Goal: Task Accomplishment & Management: Manage account settings

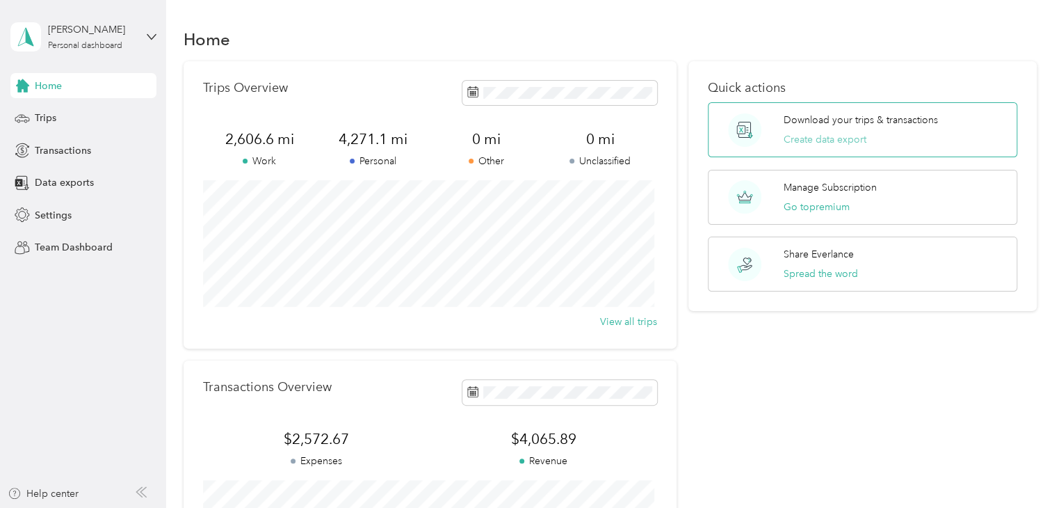
click at [811, 138] on button "Create data export" at bounding box center [825, 139] width 83 height 15
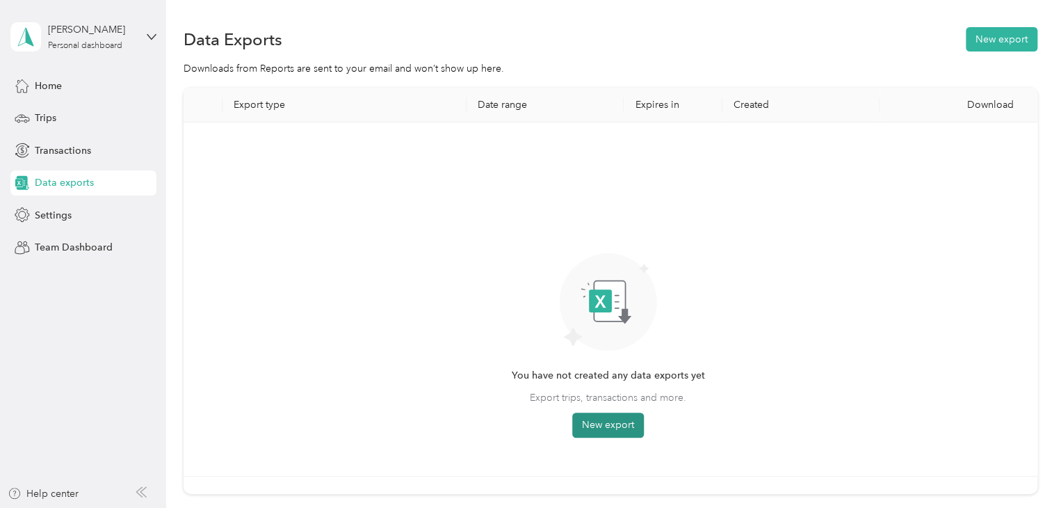
click at [604, 423] on button "New export" at bounding box center [608, 424] width 72 height 25
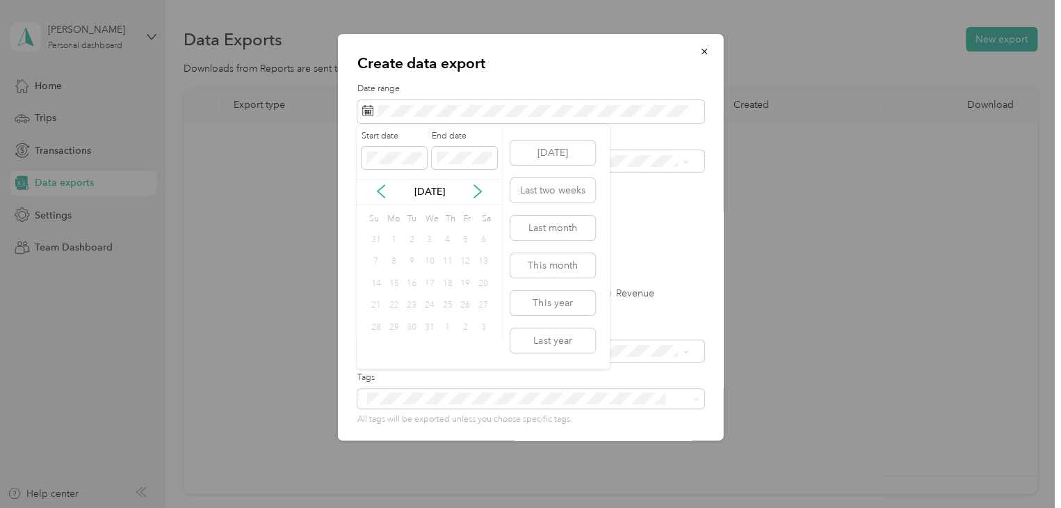
click at [545, 352] on div "[DATE] Last two weeks Last month This month This year Last year" at bounding box center [552, 246] width 88 height 243
click at [546, 339] on button "Last year" at bounding box center [552, 340] width 85 height 24
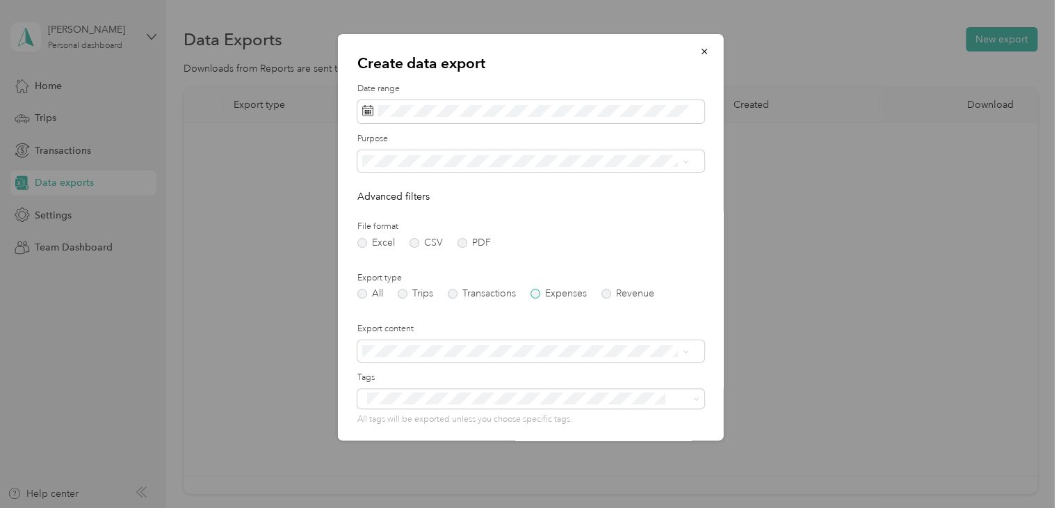
click at [537, 293] on label "Expenses" at bounding box center [558, 294] width 56 height 10
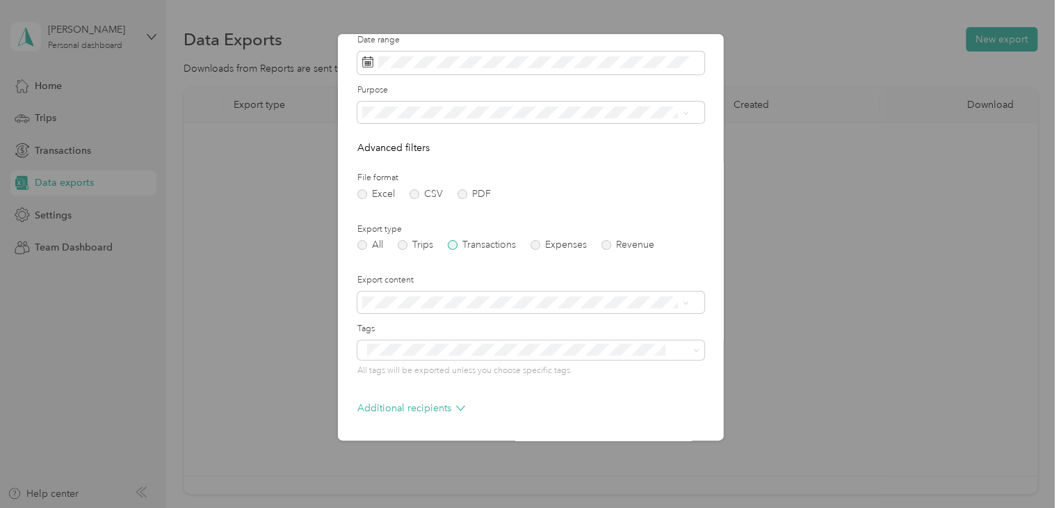
click at [453, 243] on label "Transactions" at bounding box center [482, 245] width 68 height 10
click at [532, 250] on form "Date range Purpose Advanced filters File format Excel CSV PDF Export type All T…" at bounding box center [530, 252] width 347 height 437
click at [463, 195] on label "PDF" at bounding box center [473, 194] width 33 height 10
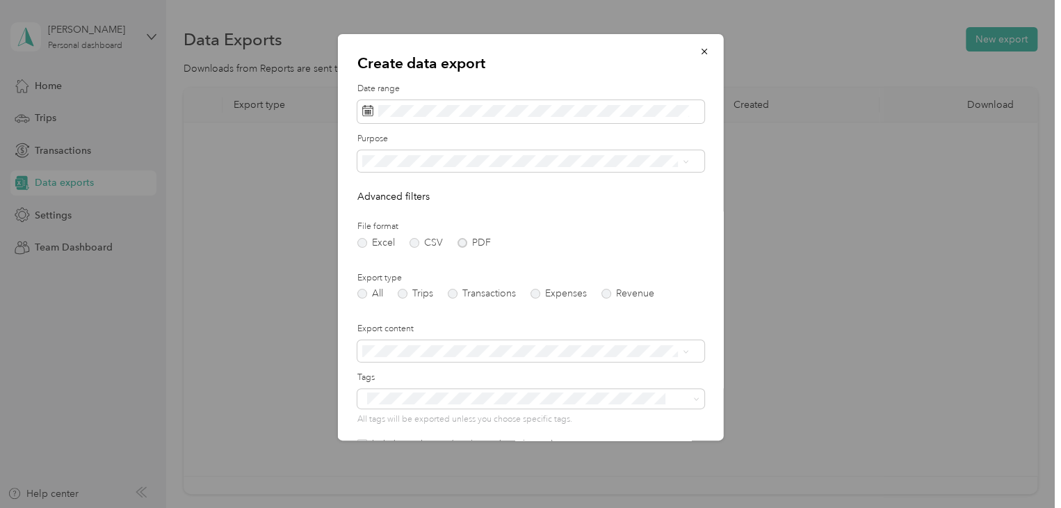
scroll to position [124, 0]
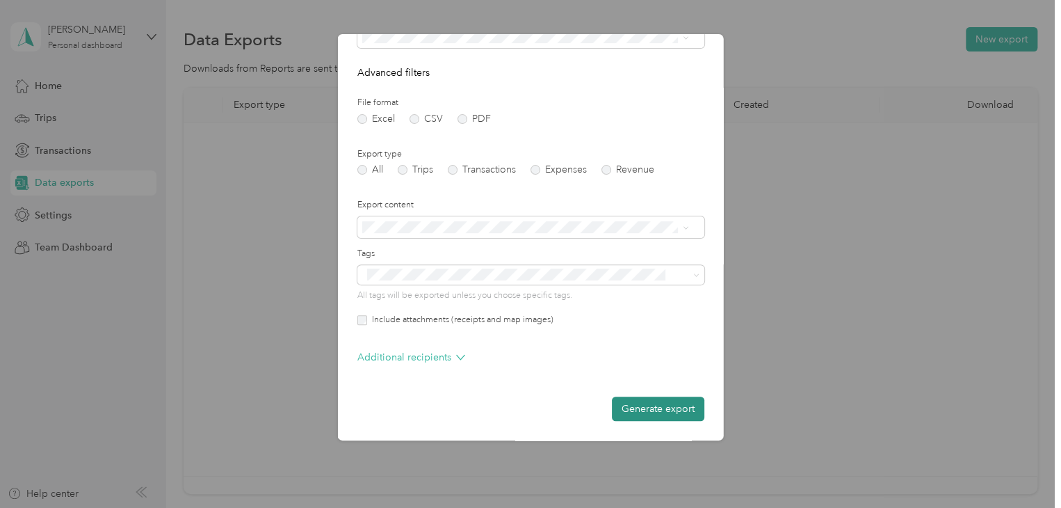
click at [622, 408] on button "Generate export" at bounding box center [658, 408] width 92 height 24
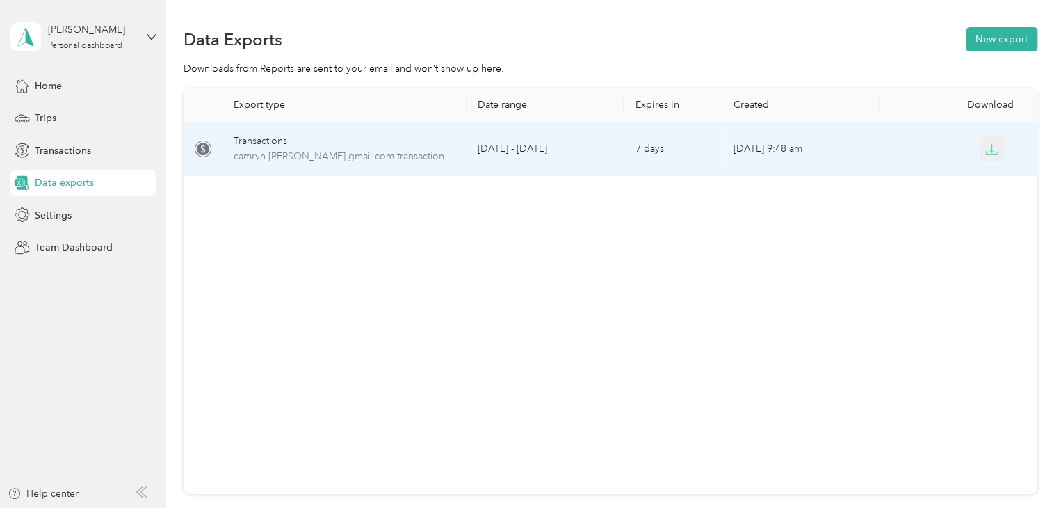
click at [991, 145] on icon "button" at bounding box center [991, 149] width 13 height 13
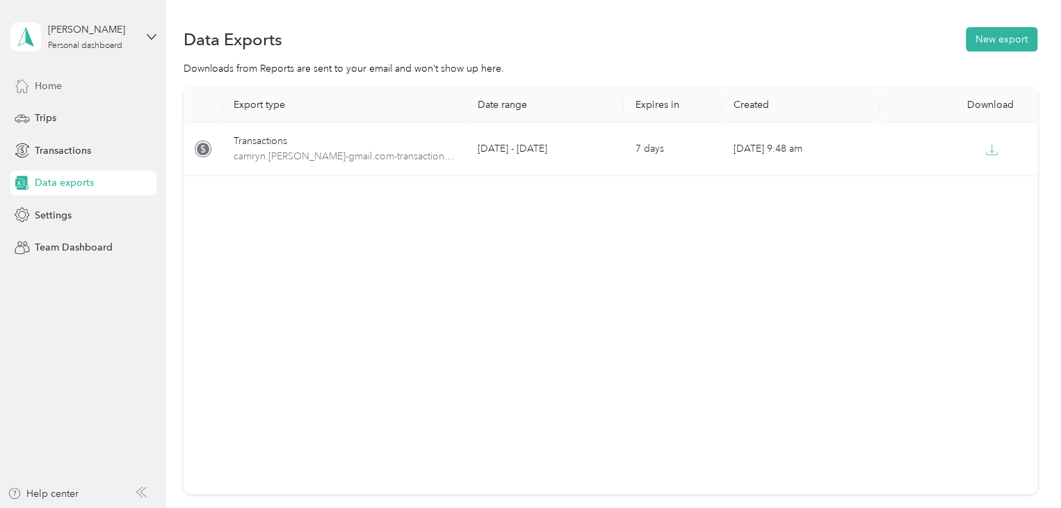
click at [66, 84] on div "Home" at bounding box center [83, 85] width 146 height 25
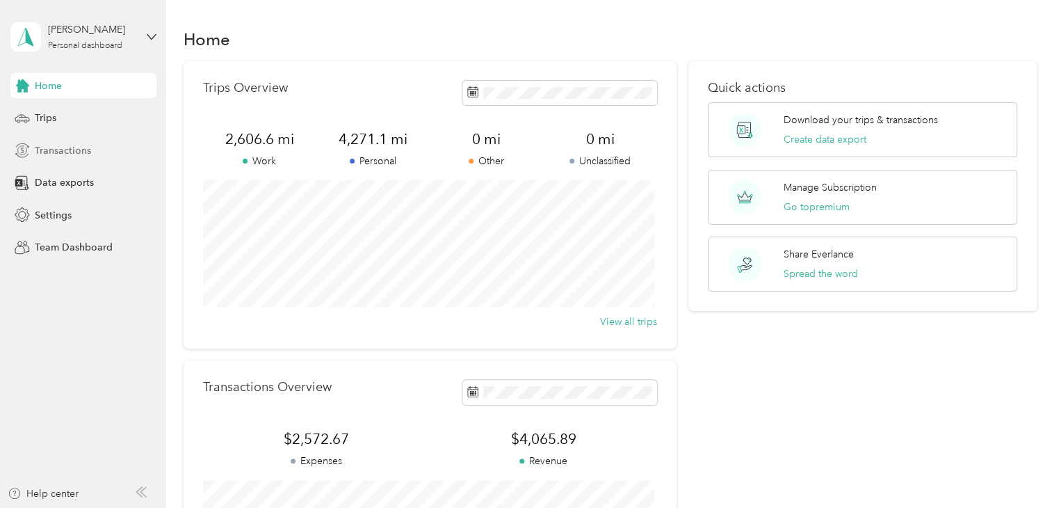
click at [83, 145] on span "Transactions" at bounding box center [63, 150] width 56 height 15
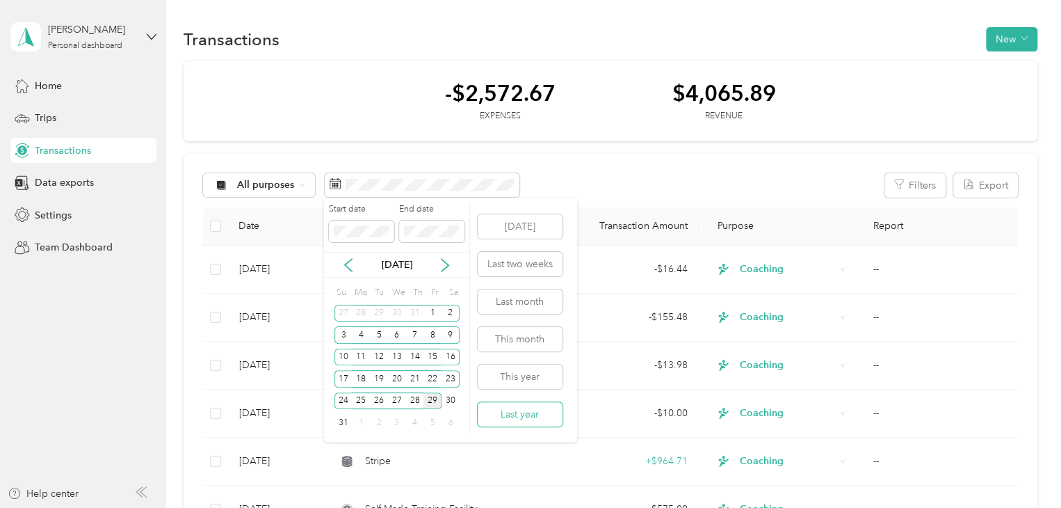
click at [498, 418] on button "Last year" at bounding box center [520, 414] width 85 height 24
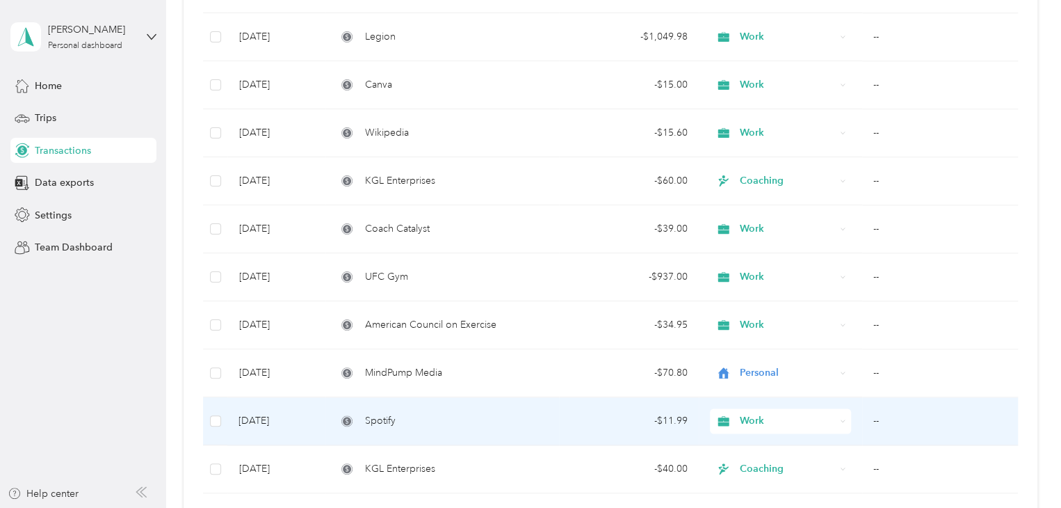
scroll to position [665, 0]
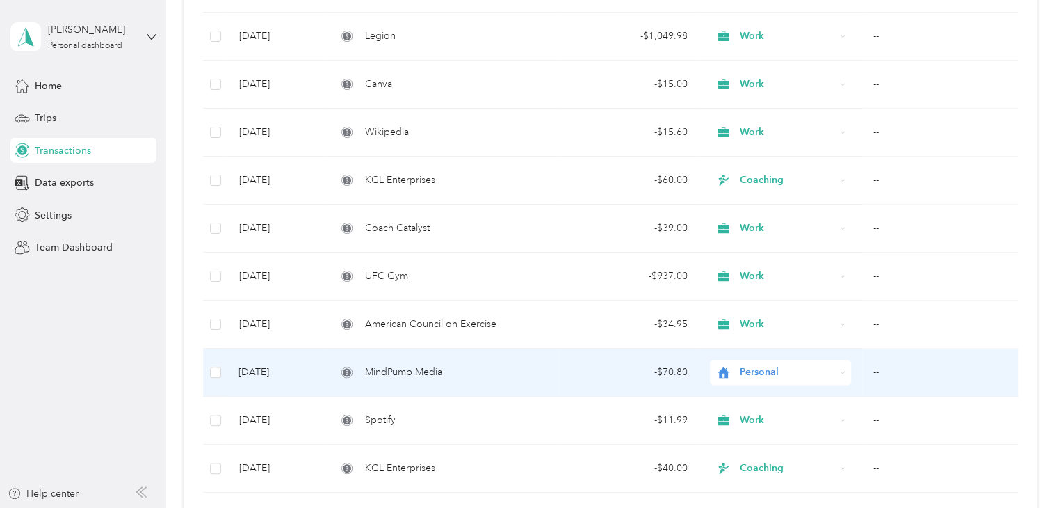
click at [814, 361] on div "Personal" at bounding box center [780, 371] width 141 height 25
click at [781, 174] on li "Work" at bounding box center [778, 166] width 140 height 24
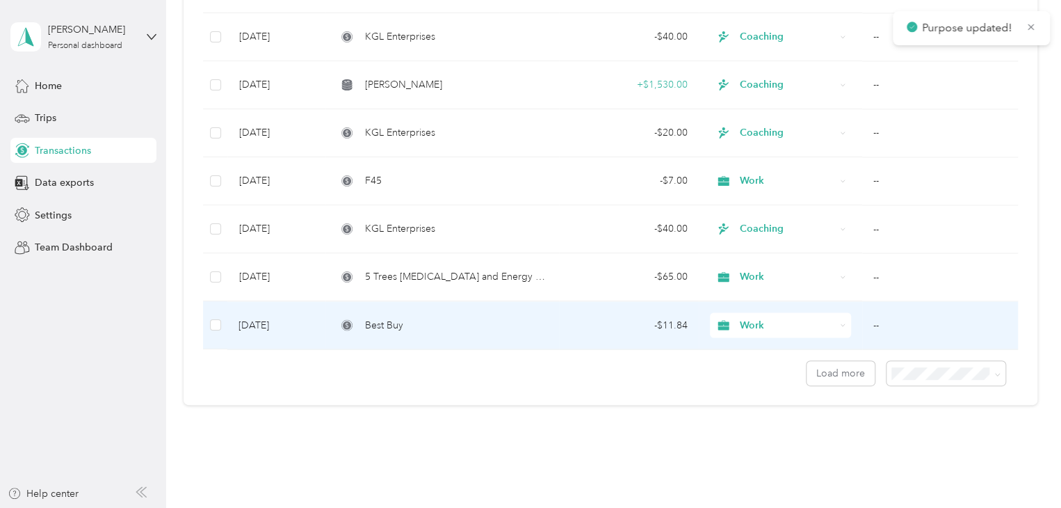
scroll to position [1096, 0]
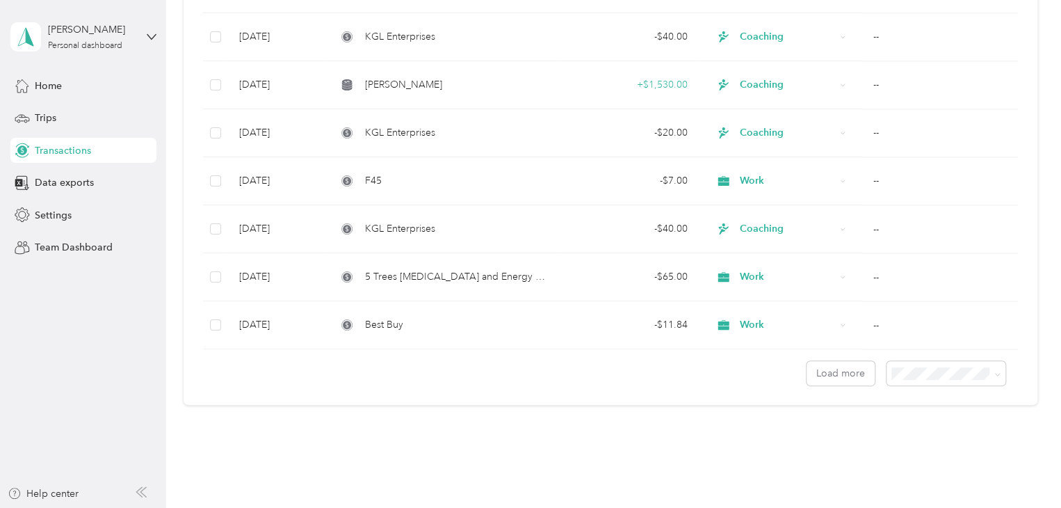
click at [909, 439] on span "100 per load" at bounding box center [921, 436] width 57 height 12
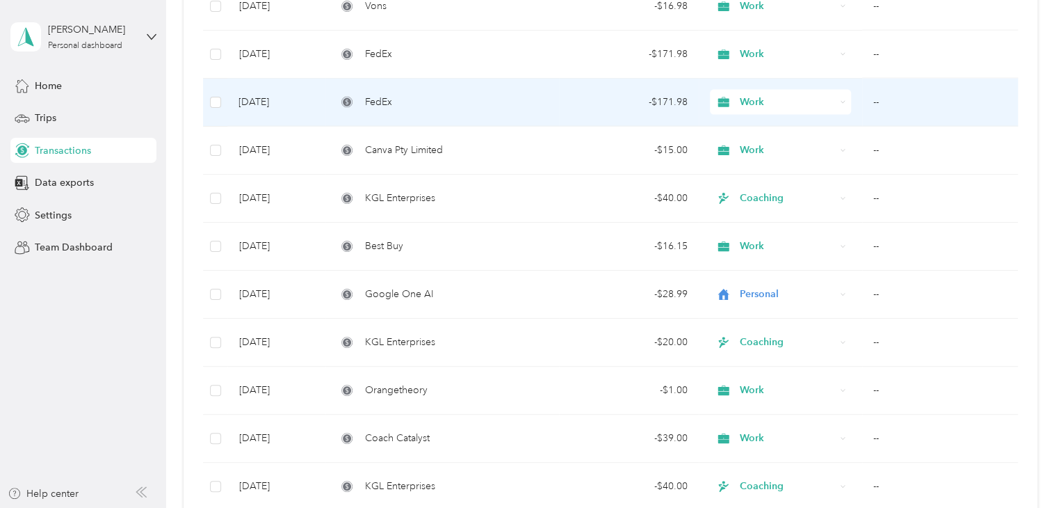
scroll to position [1568, 0]
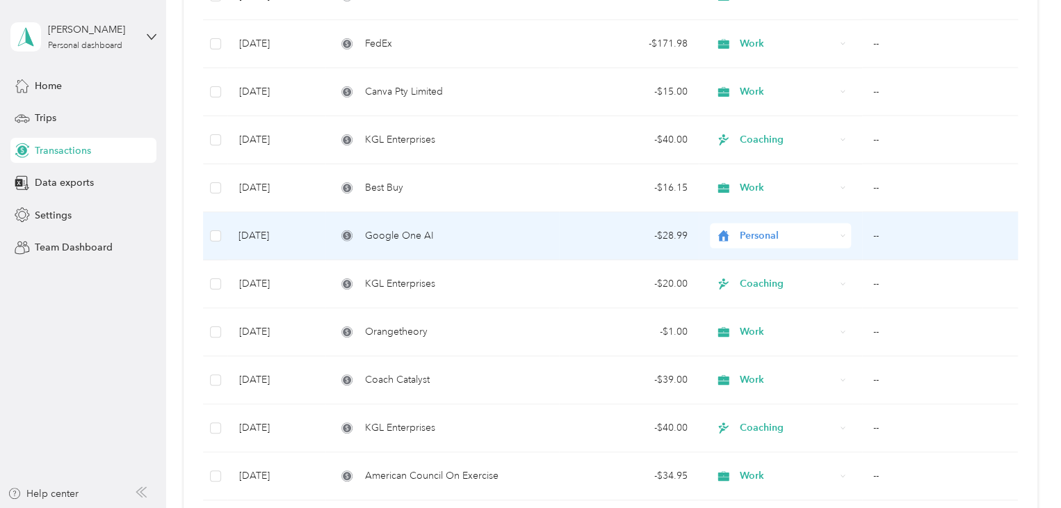
click at [758, 223] on div "Personal" at bounding box center [780, 235] width 141 height 25
click at [759, 265] on ol "Work Personal Coaching Other Charity Medical Moving Commute" at bounding box center [778, 342] width 140 height 195
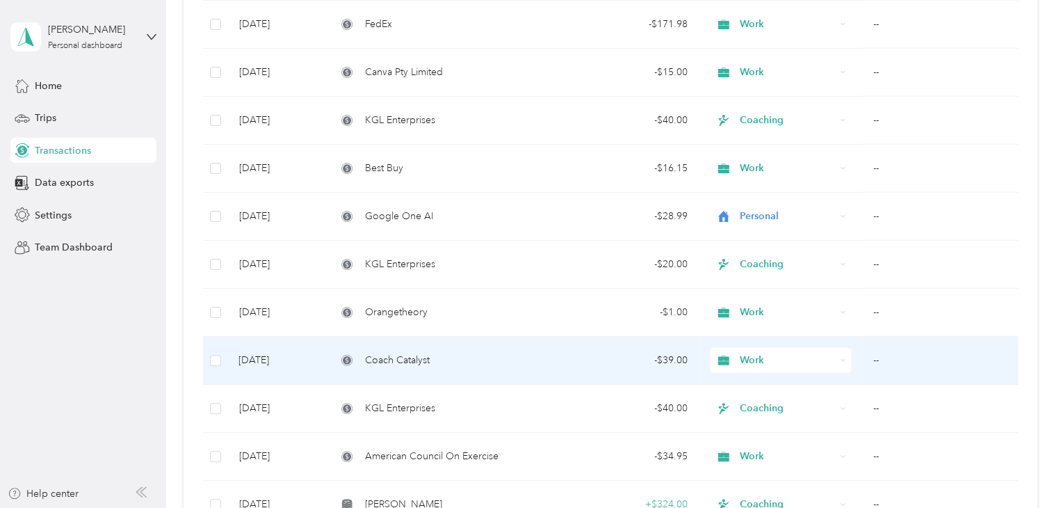
scroll to position [1590, 0]
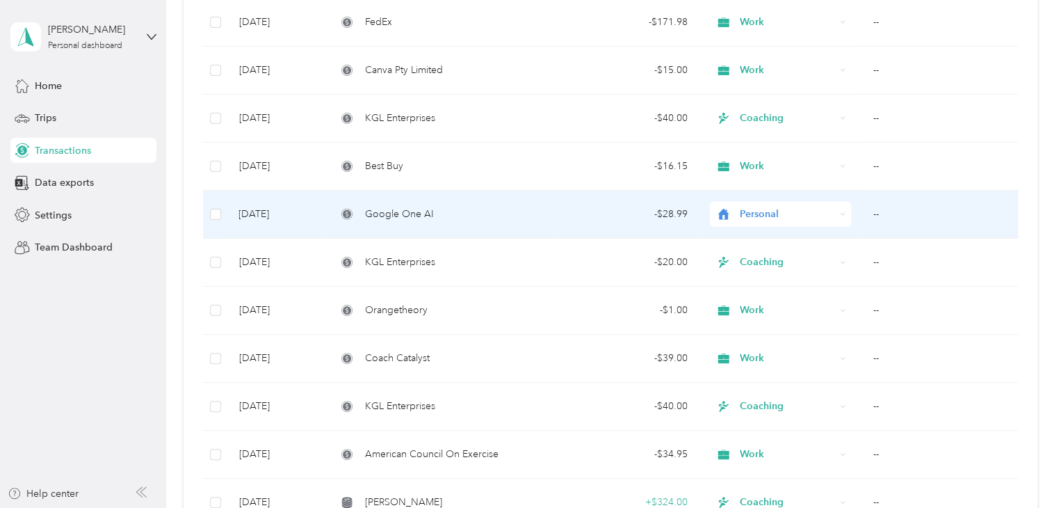
click at [770, 206] on span "Personal" at bounding box center [788, 213] width 96 height 15
click at [771, 233] on span "Work" at bounding box center [790, 229] width 96 height 15
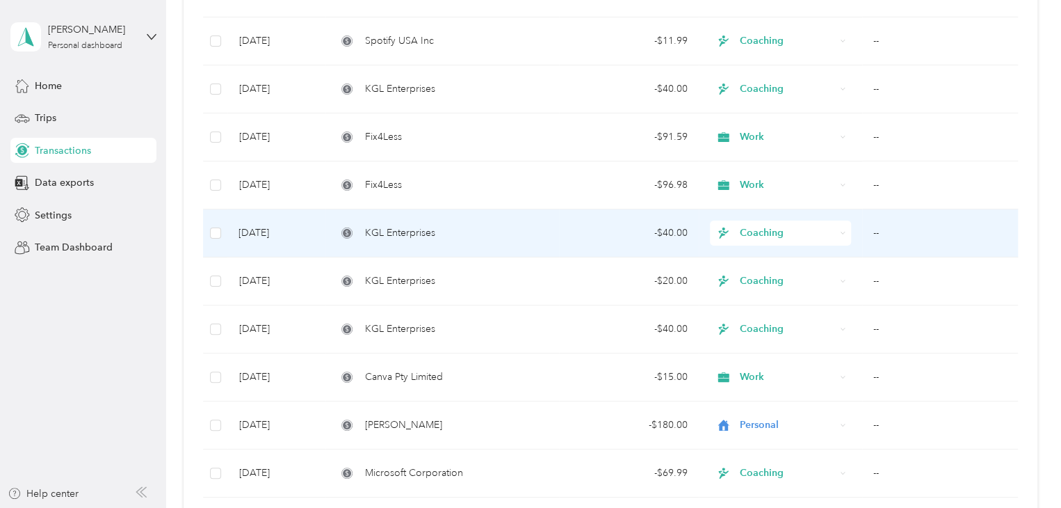
scroll to position [2352, 0]
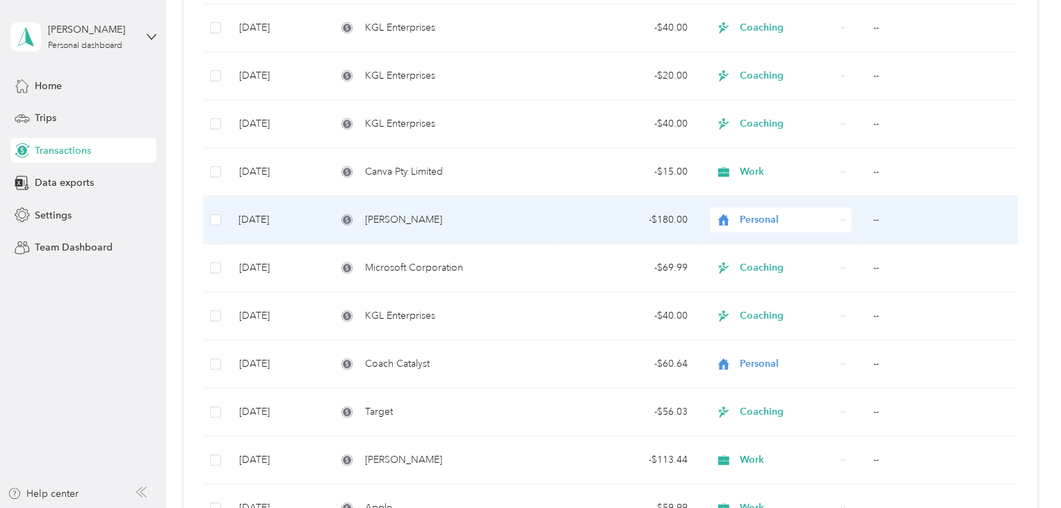
click at [776, 212] on span "Personal" at bounding box center [788, 219] width 96 height 15
click at [758, 240] on li "Work" at bounding box center [778, 236] width 140 height 24
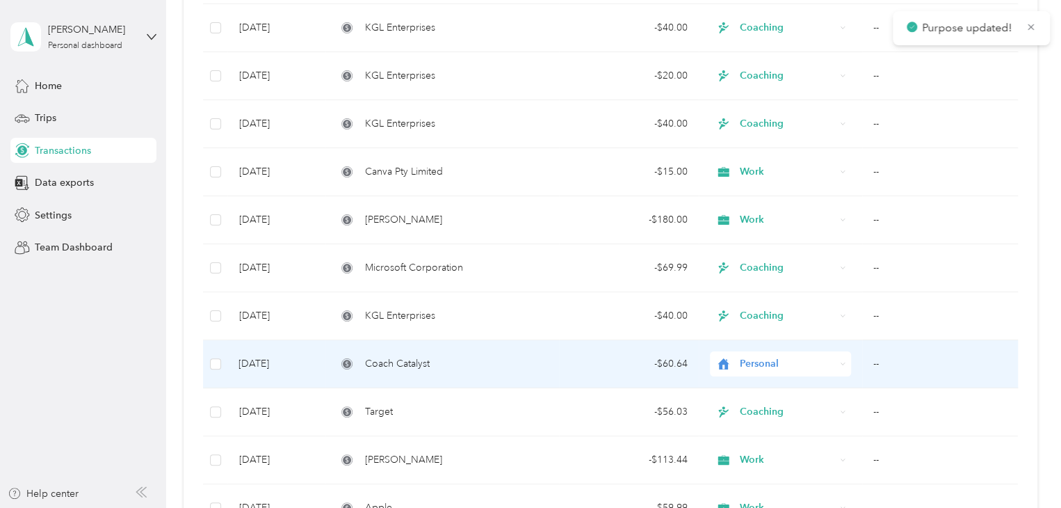
click at [756, 356] on span "Personal" at bounding box center [788, 363] width 96 height 15
click at [761, 158] on span "Work" at bounding box center [790, 155] width 96 height 15
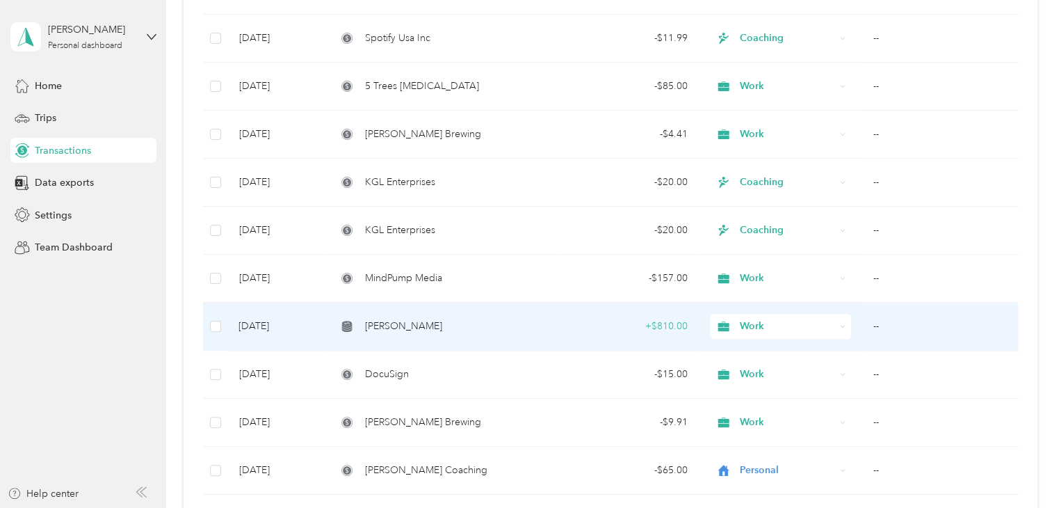
scroll to position [3255, 0]
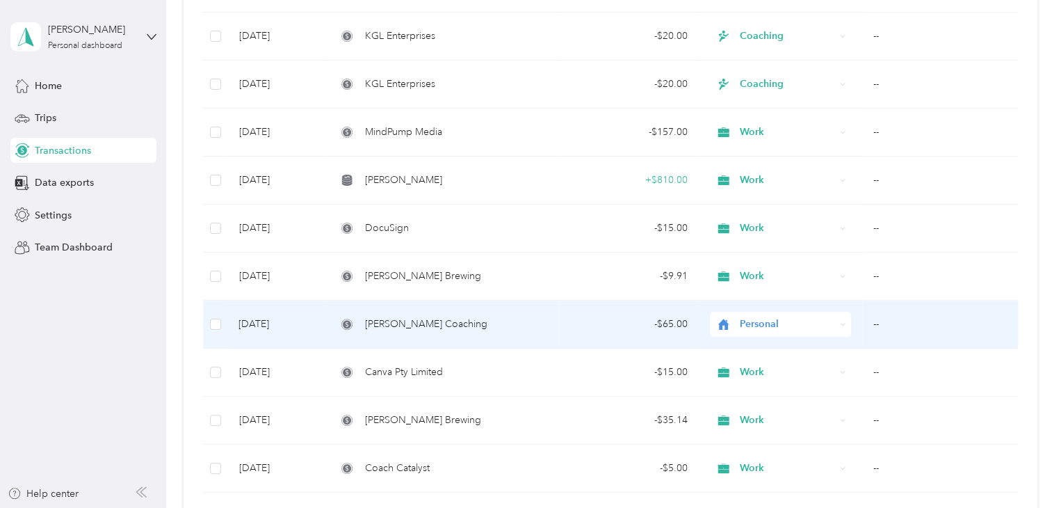
click at [756, 316] on span "Personal" at bounding box center [788, 323] width 96 height 15
click at [748, 117] on span "Work" at bounding box center [790, 110] width 96 height 15
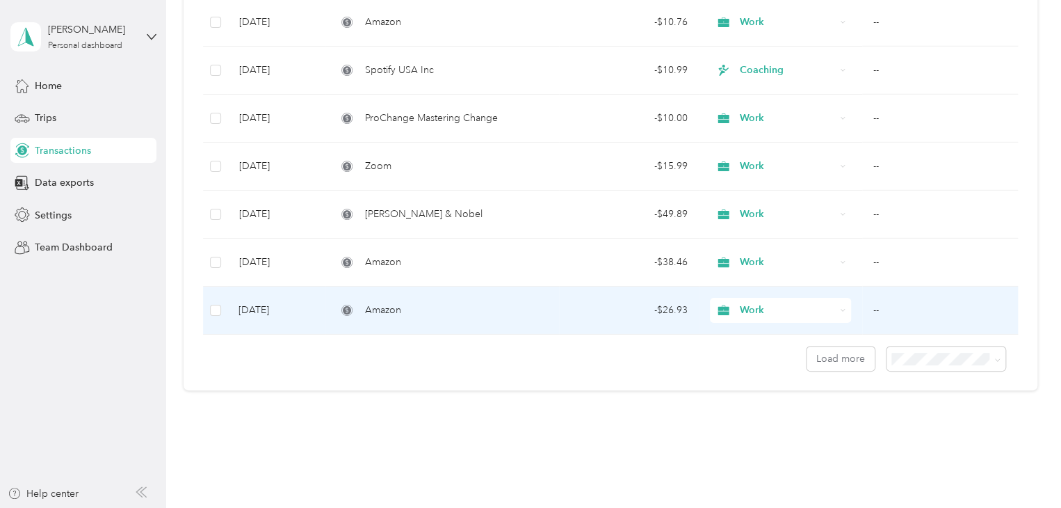
scroll to position [4720, 0]
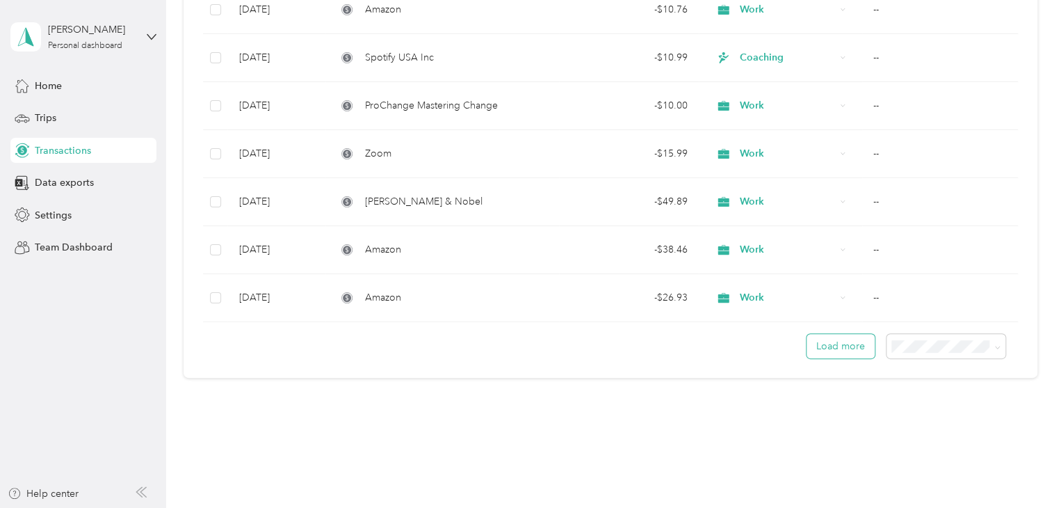
click at [838, 334] on button "Load more" at bounding box center [840, 346] width 68 height 24
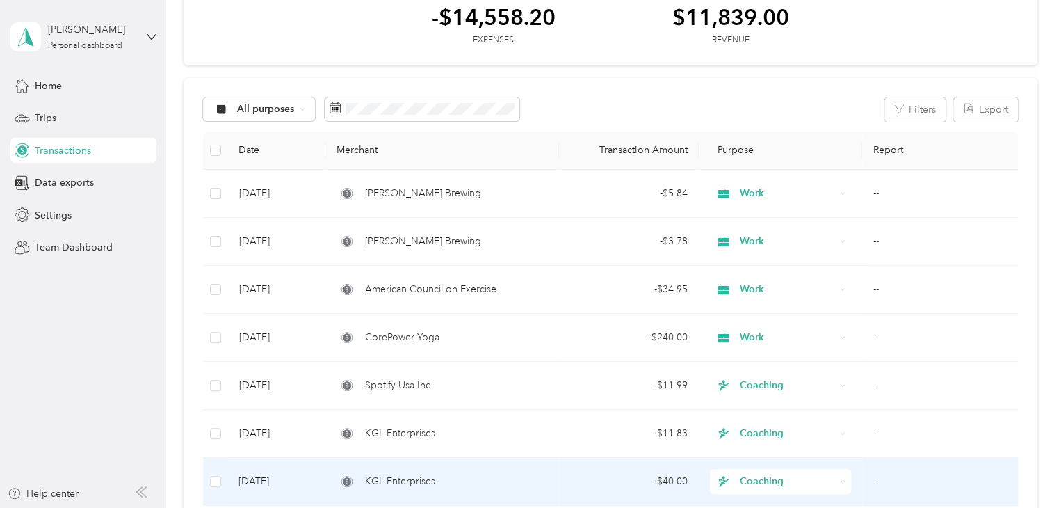
scroll to position [0, 0]
